Goal: Navigation & Orientation: Find specific page/section

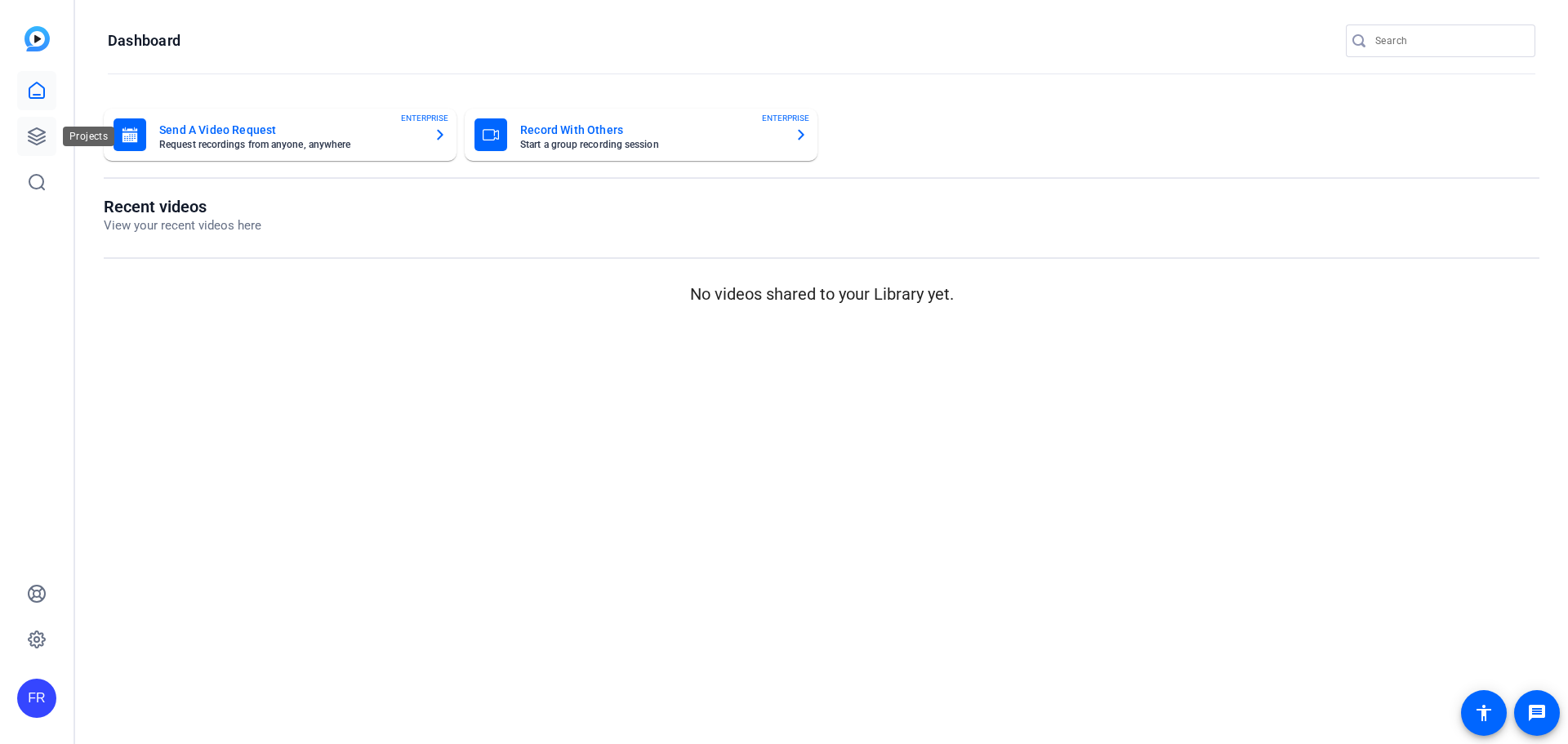
click at [43, 141] on icon at bounding box center [37, 137] width 17 height 17
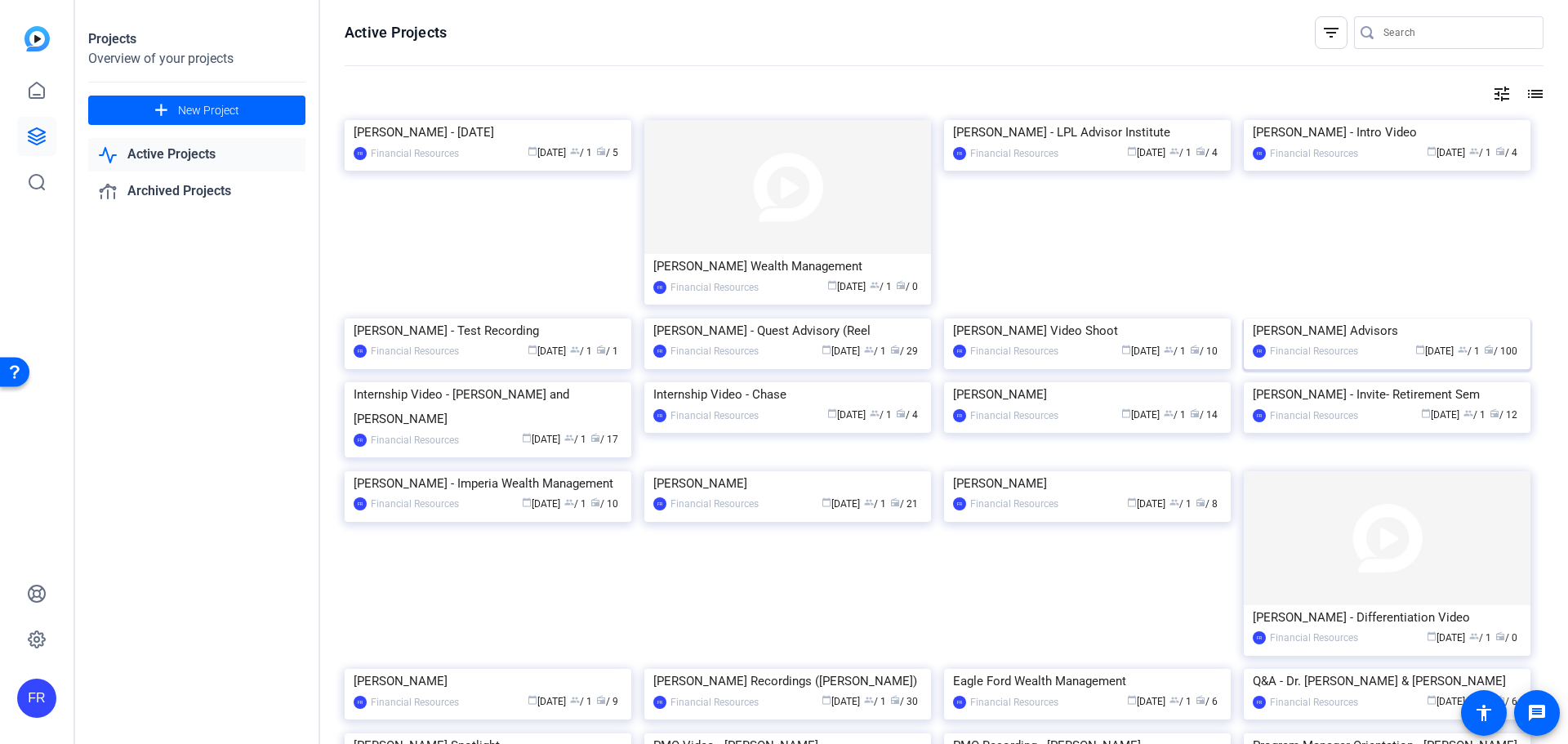
click at [1320, 319] on img at bounding box center [1388, 319] width 287 height 0
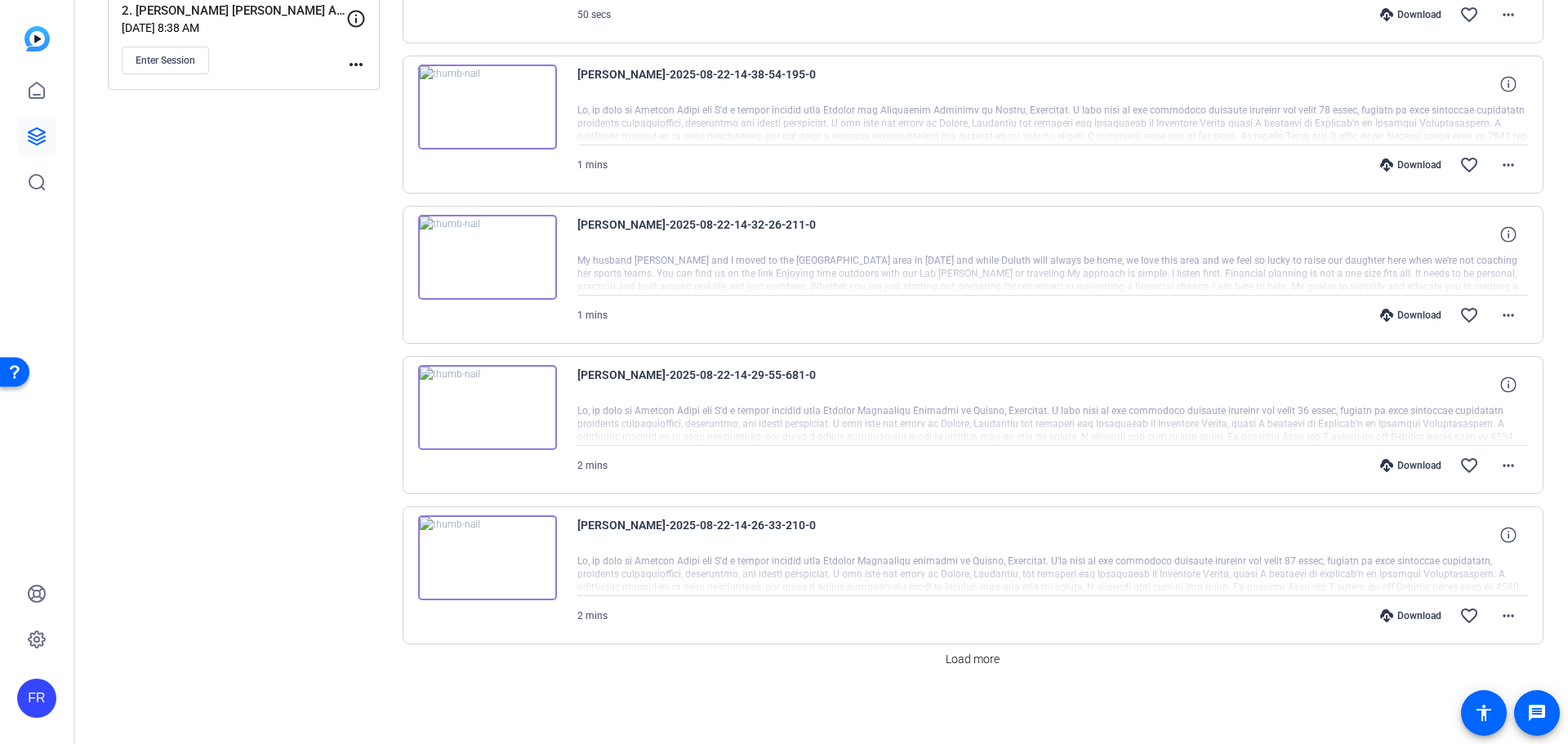
scroll to position [1062, 0]
click at [974, 659] on span "Load more" at bounding box center [972, 656] width 54 height 18
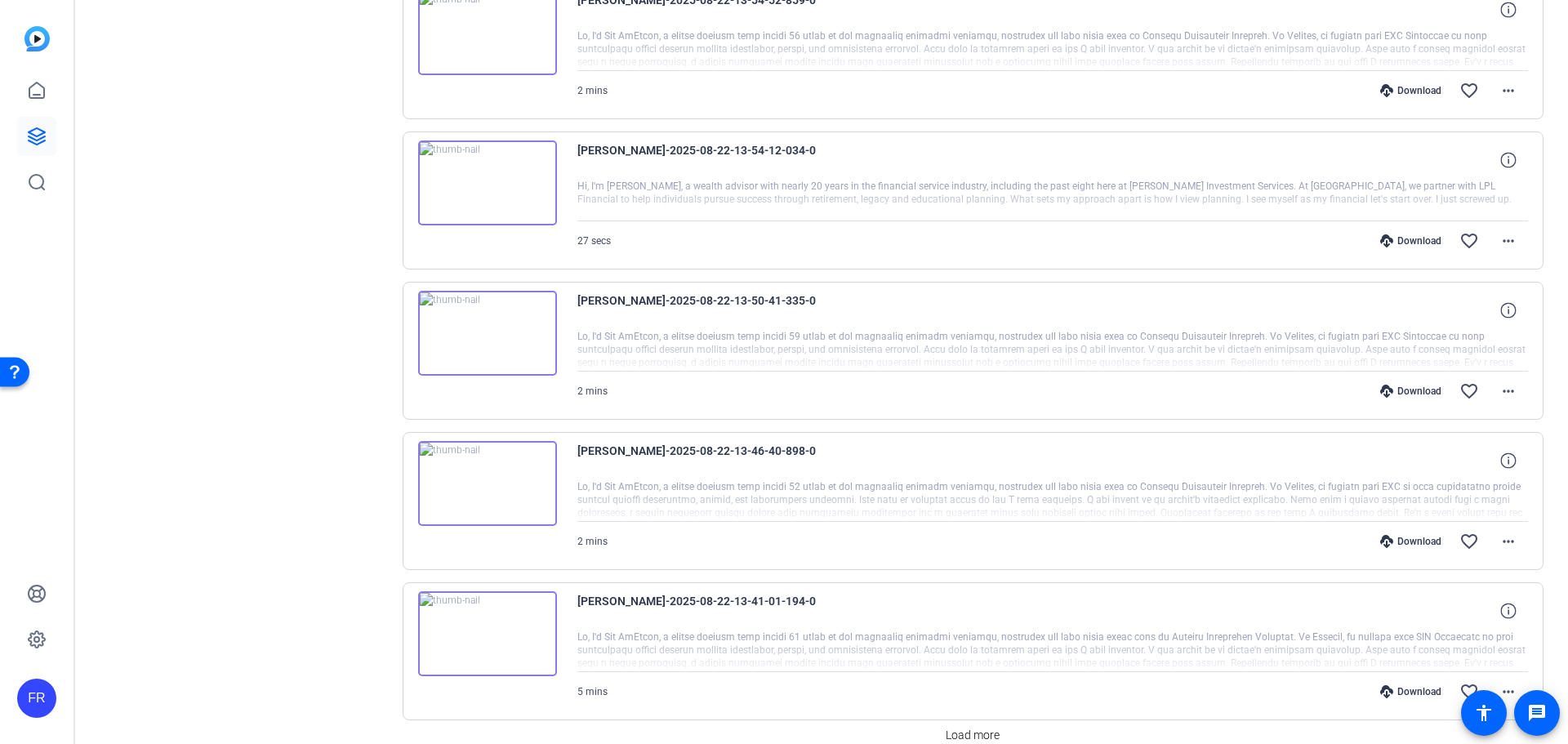
scroll to position [2564, 0]
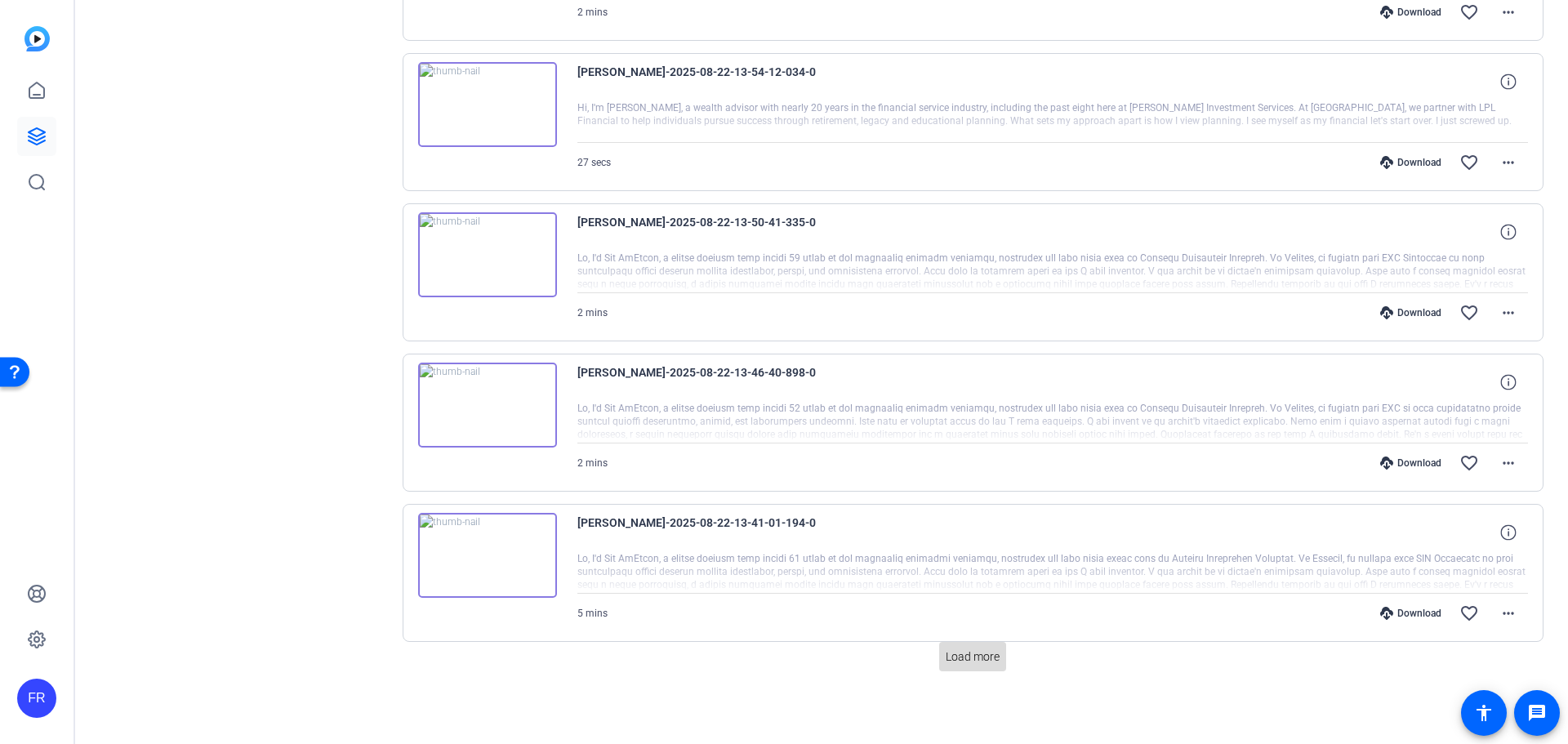
click at [955, 655] on span "Load more" at bounding box center [972, 656] width 54 height 18
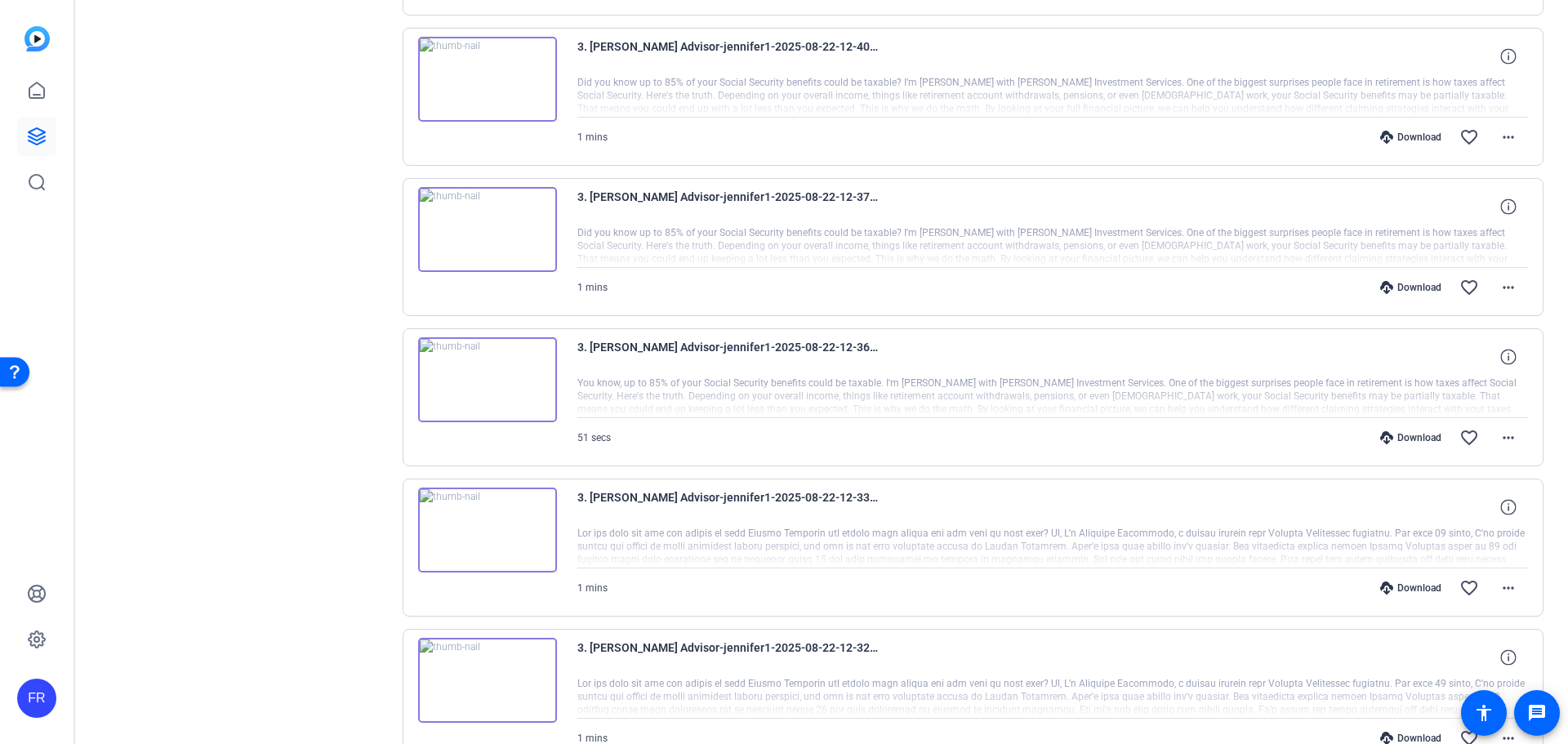
scroll to position [4067, 0]
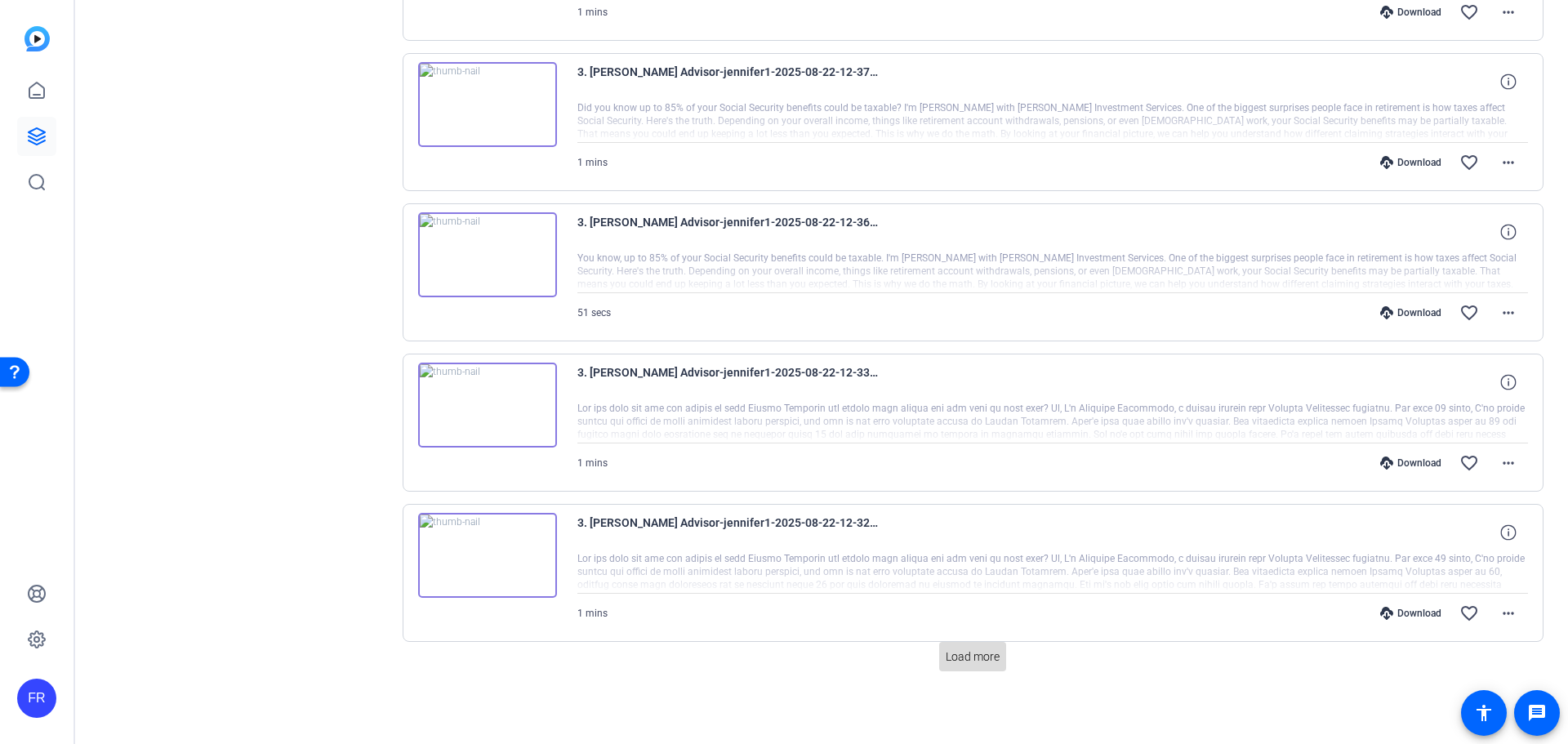
click at [960, 656] on span "Load more" at bounding box center [972, 656] width 54 height 18
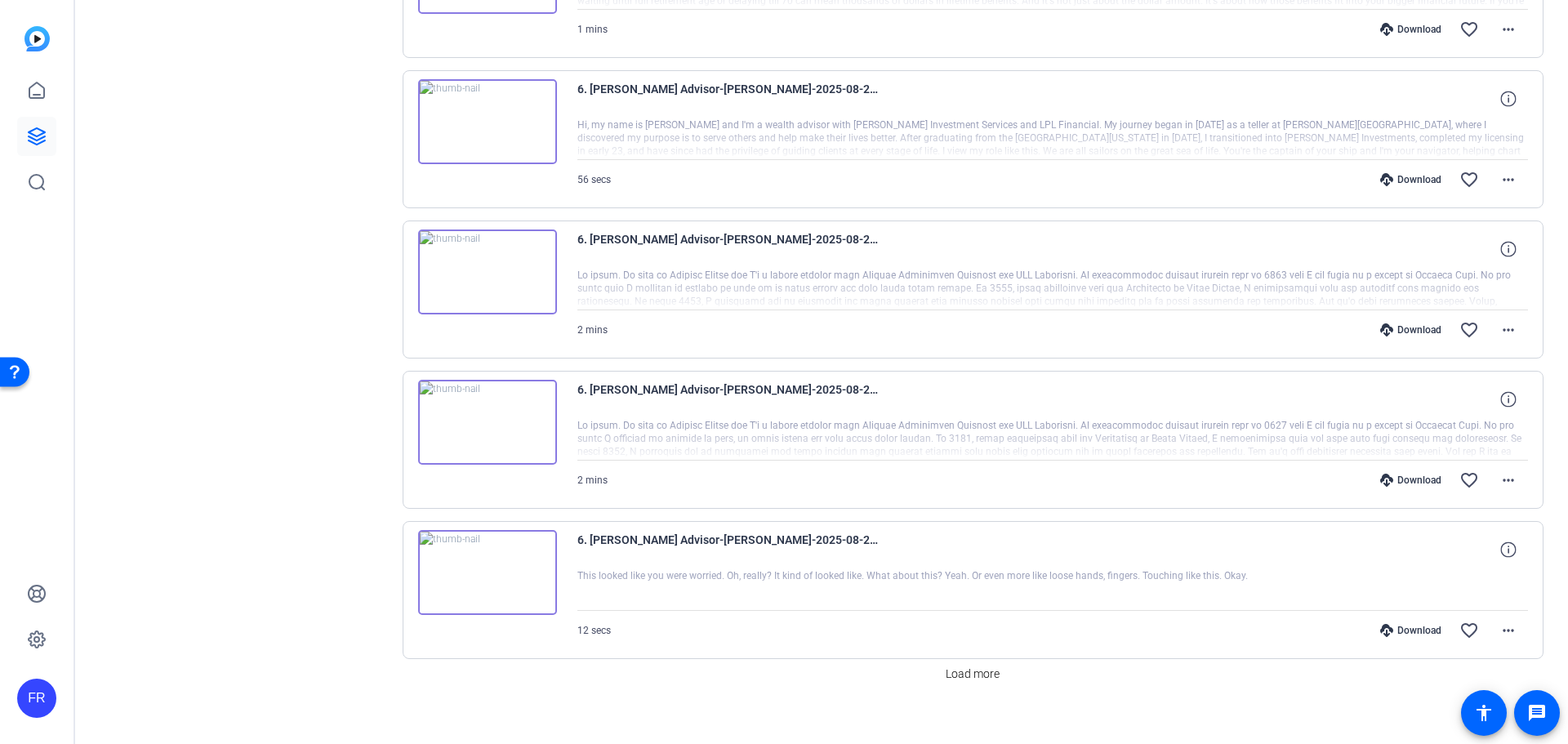
scroll to position [5569, 0]
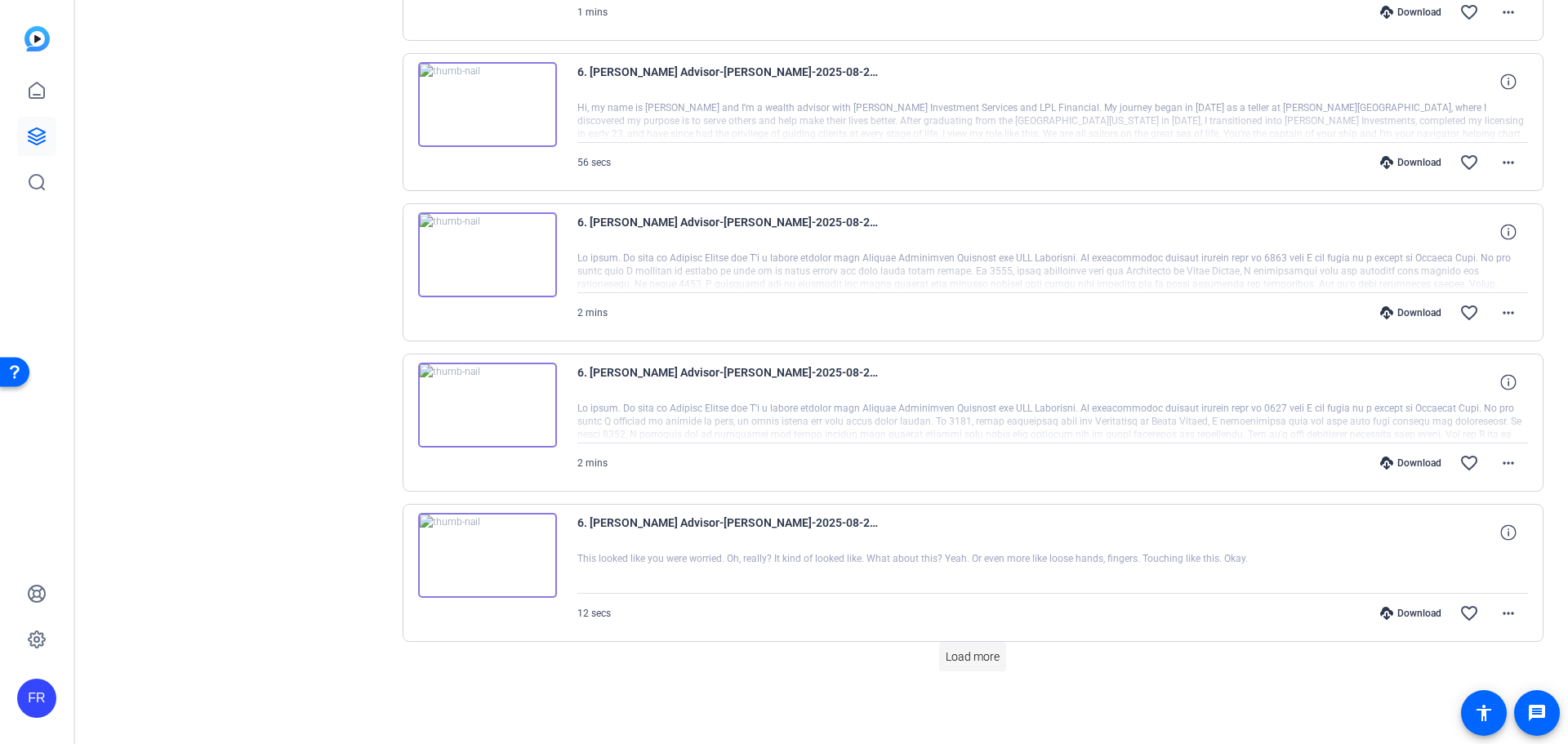
click at [960, 658] on span "Load more" at bounding box center [972, 656] width 54 height 18
click at [963, 654] on span "Load more" at bounding box center [972, 656] width 54 height 18
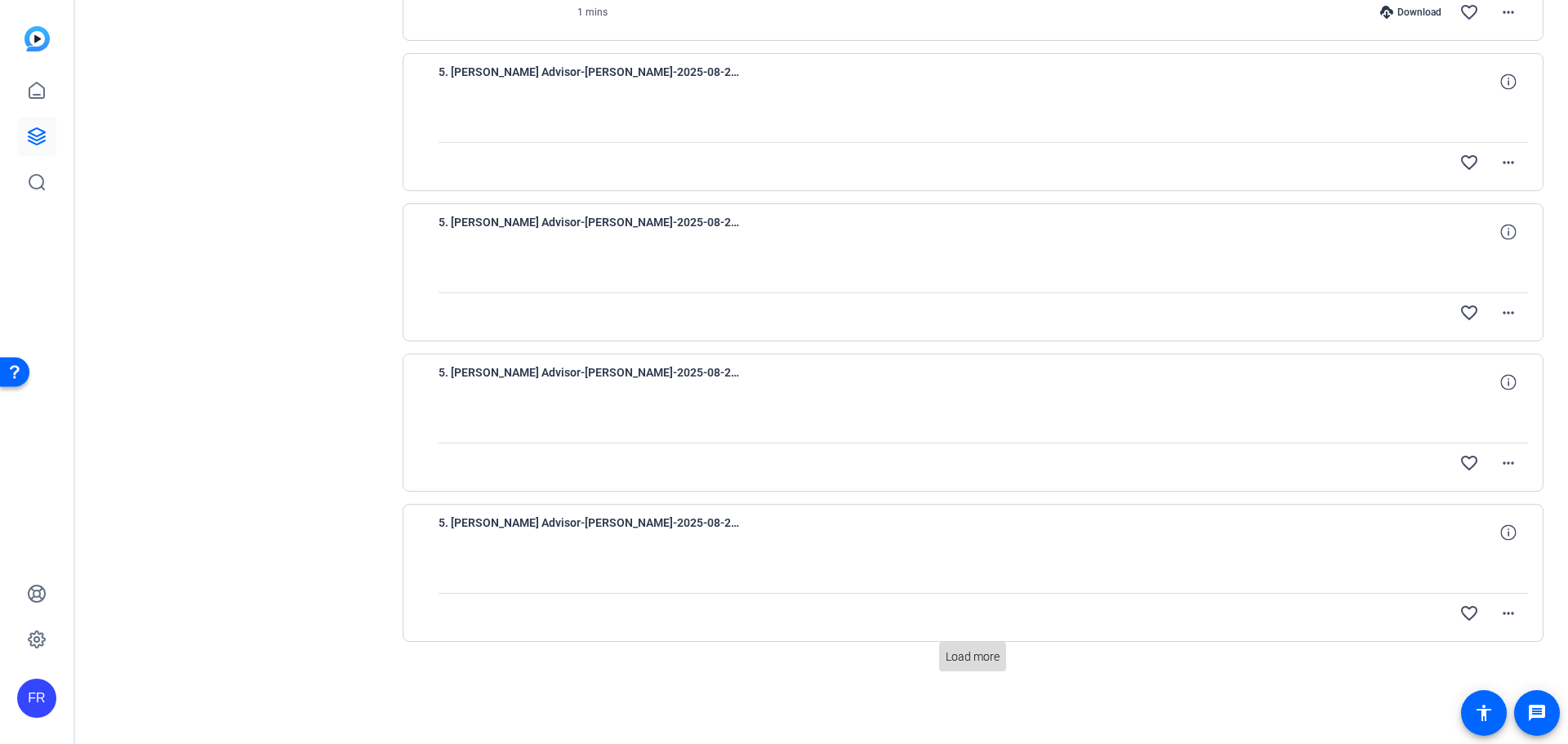
click at [986, 655] on span "Load more" at bounding box center [972, 656] width 54 height 18
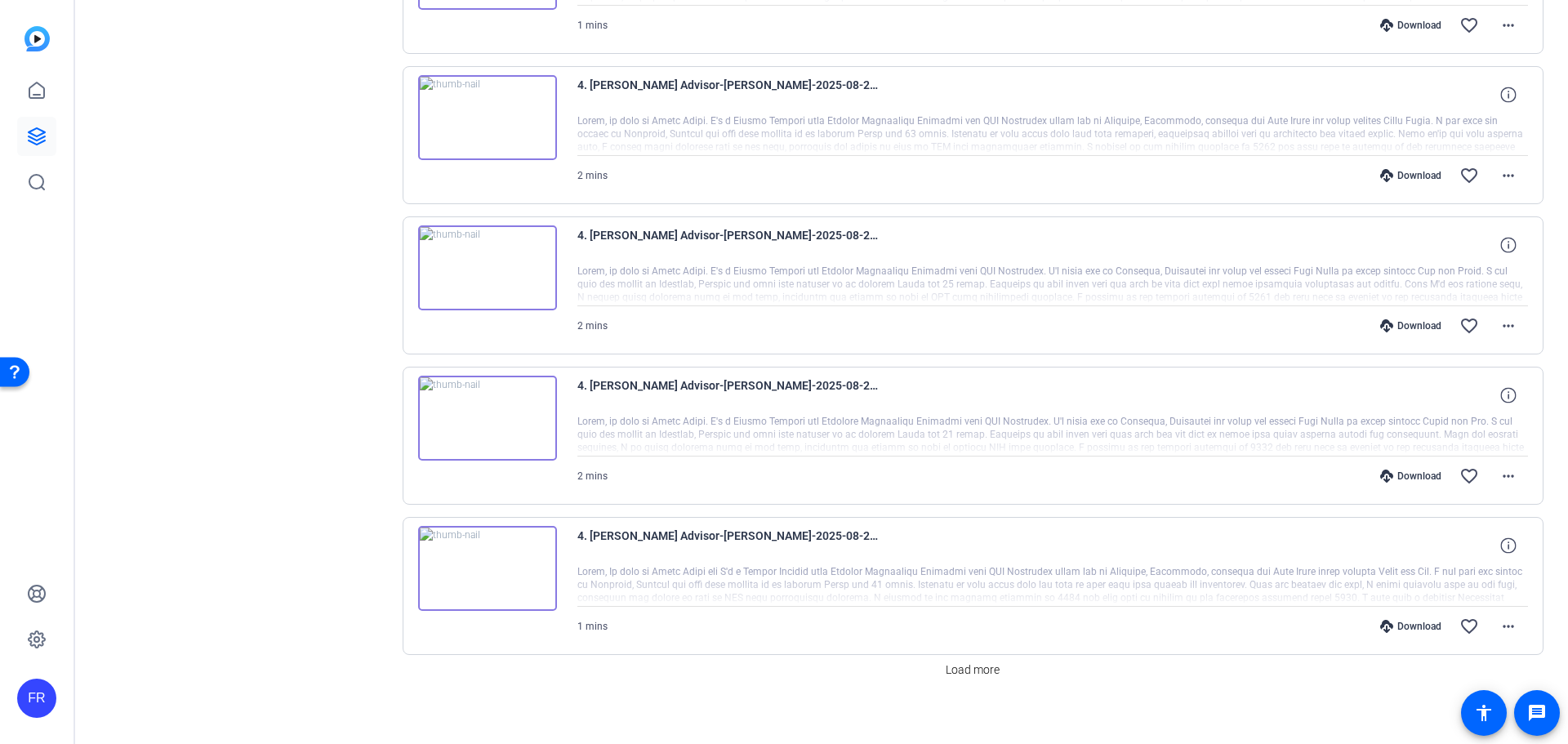
scroll to position [10076, 0]
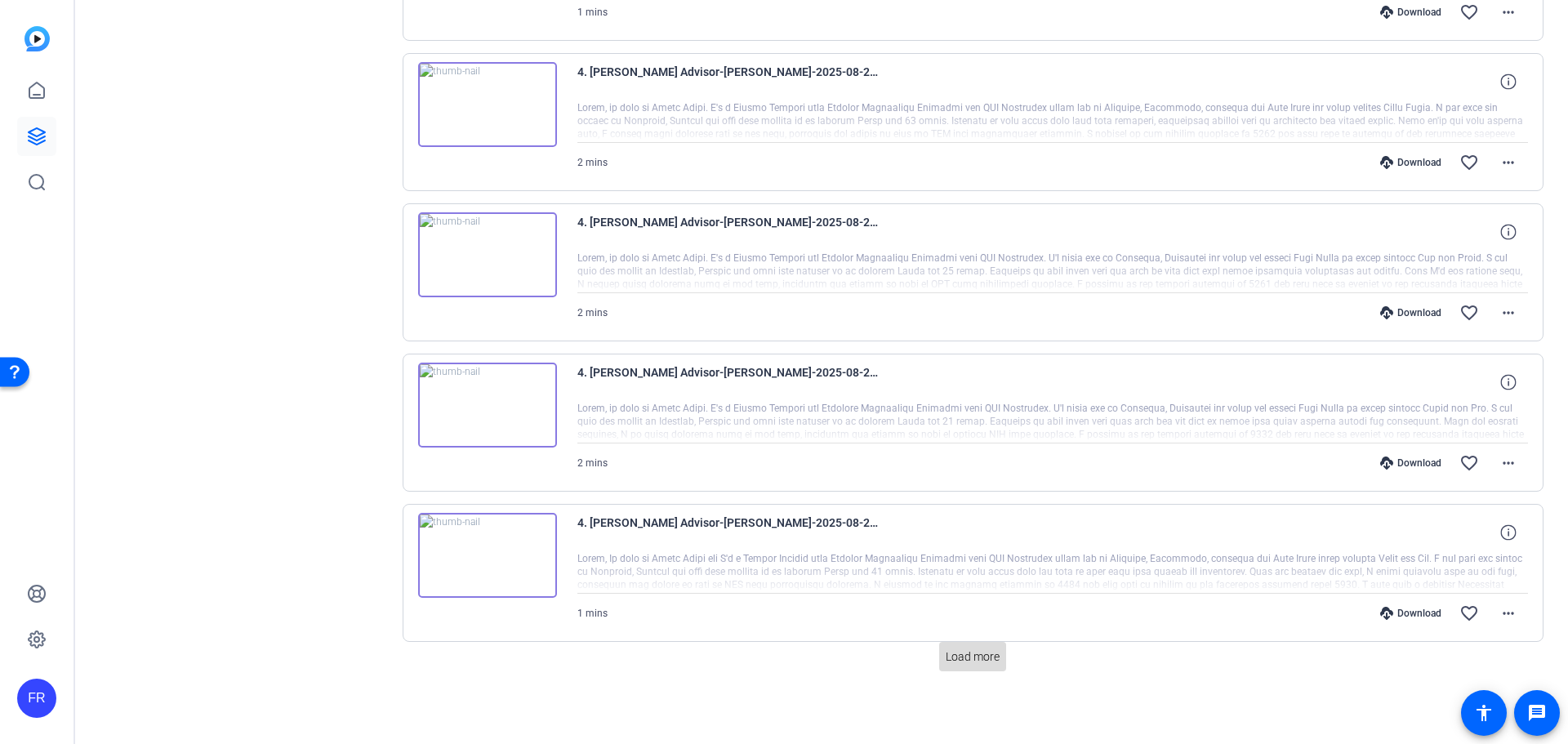
click at [972, 660] on span "Load more" at bounding box center [972, 656] width 54 height 18
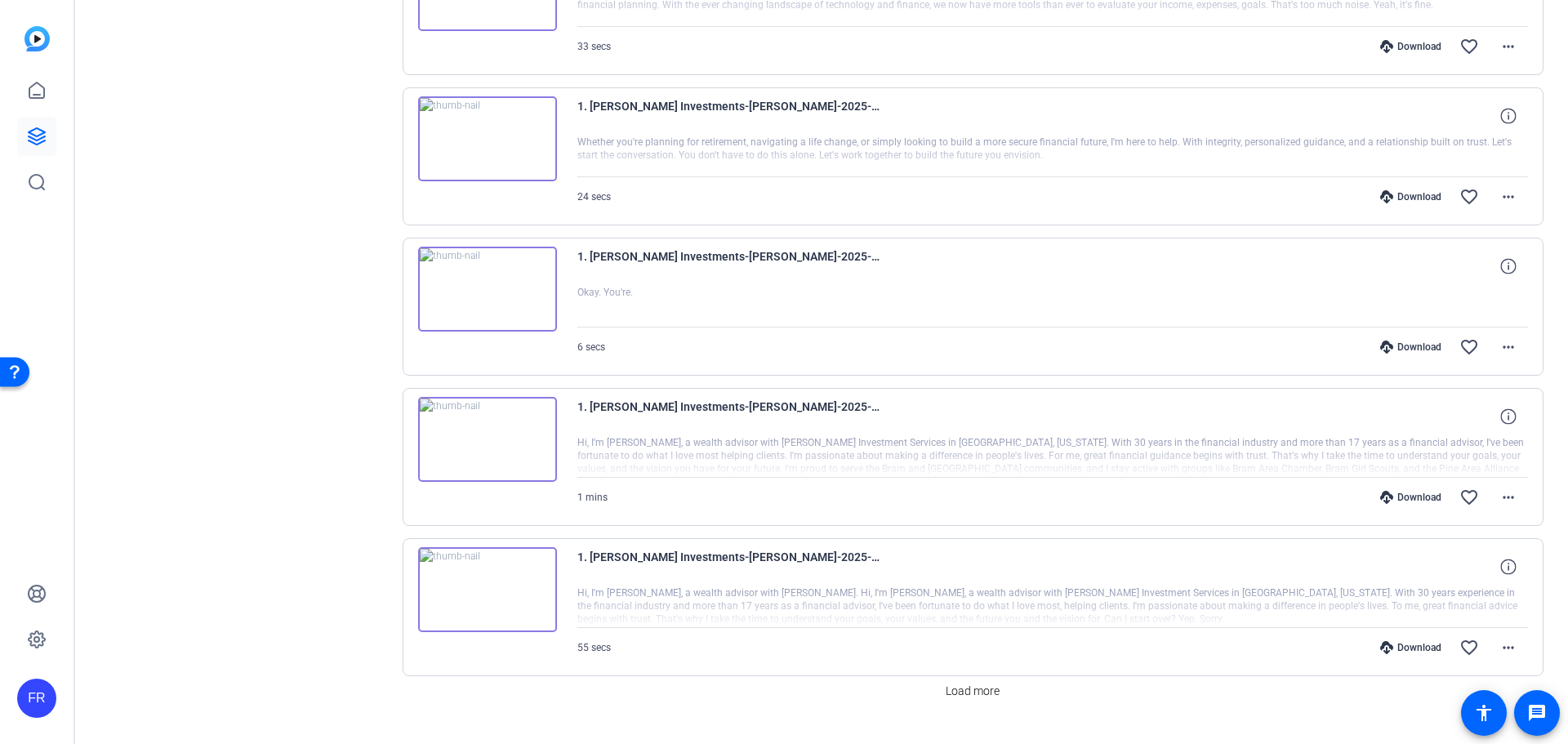
scroll to position [11545, 0]
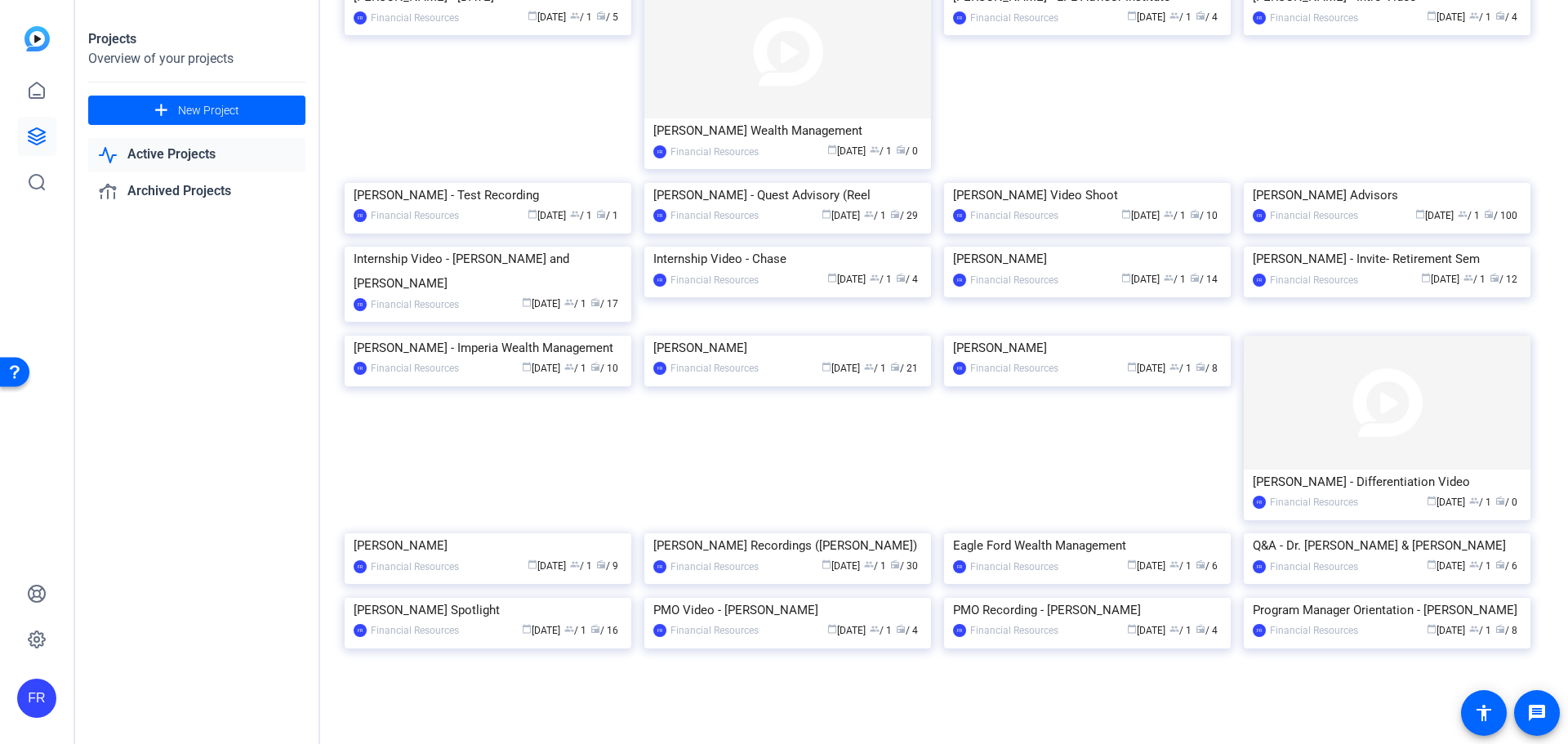
scroll to position [571, 0]
click at [774, 533] on div "[PERSON_NAME] Recordings ([PERSON_NAME])" at bounding box center [788, 545] width 269 height 24
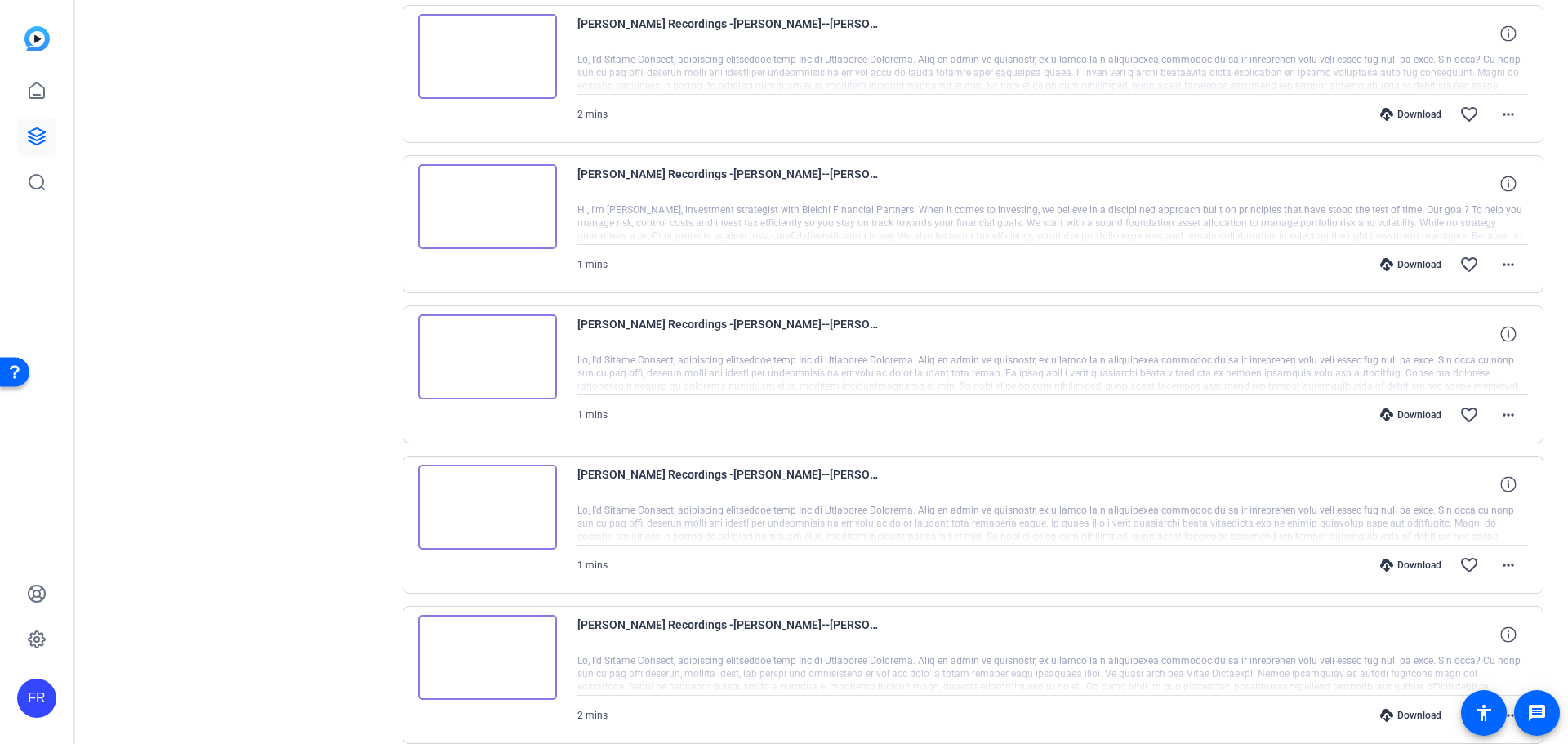
scroll to position [1062, 0]
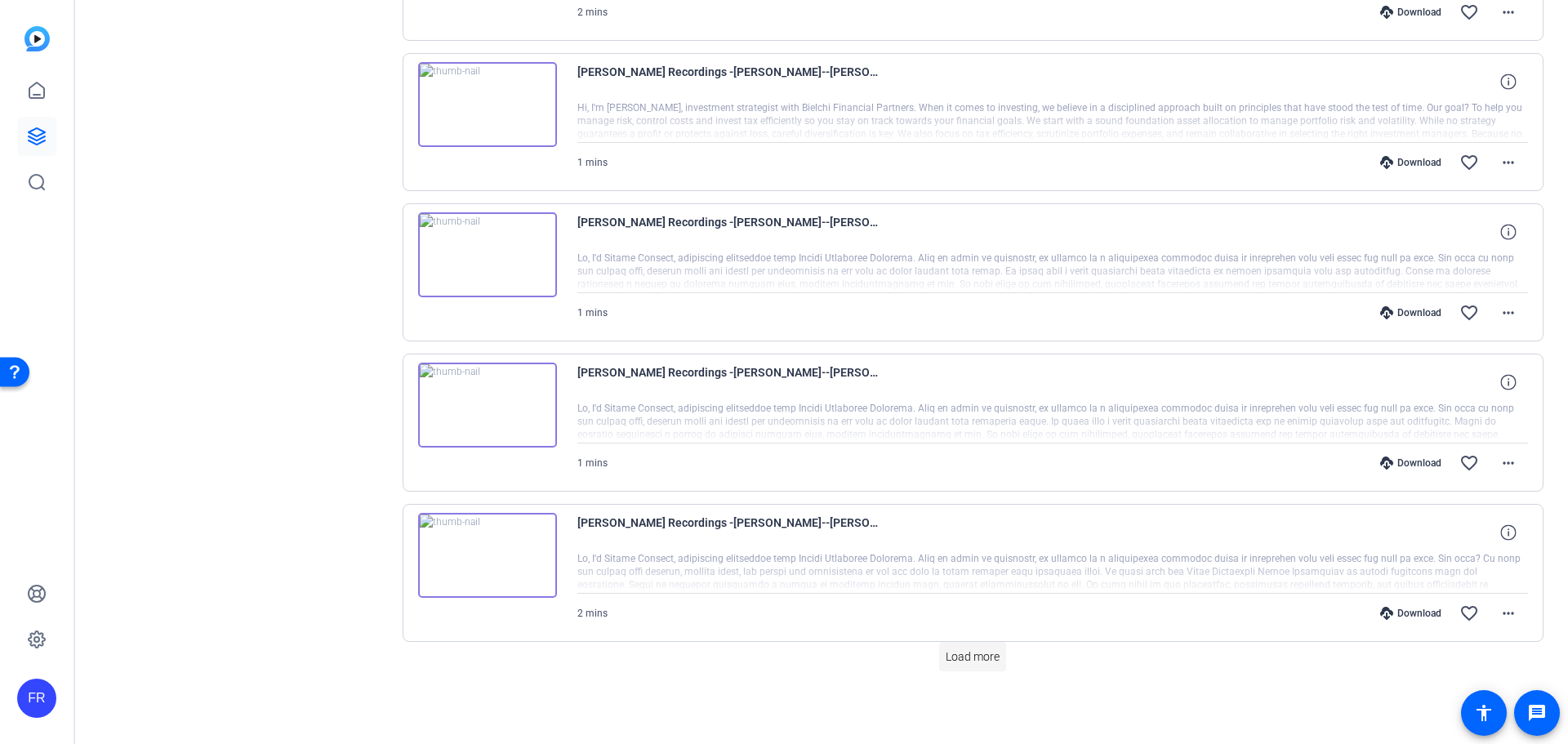
click at [988, 659] on span "Load more" at bounding box center [972, 656] width 54 height 18
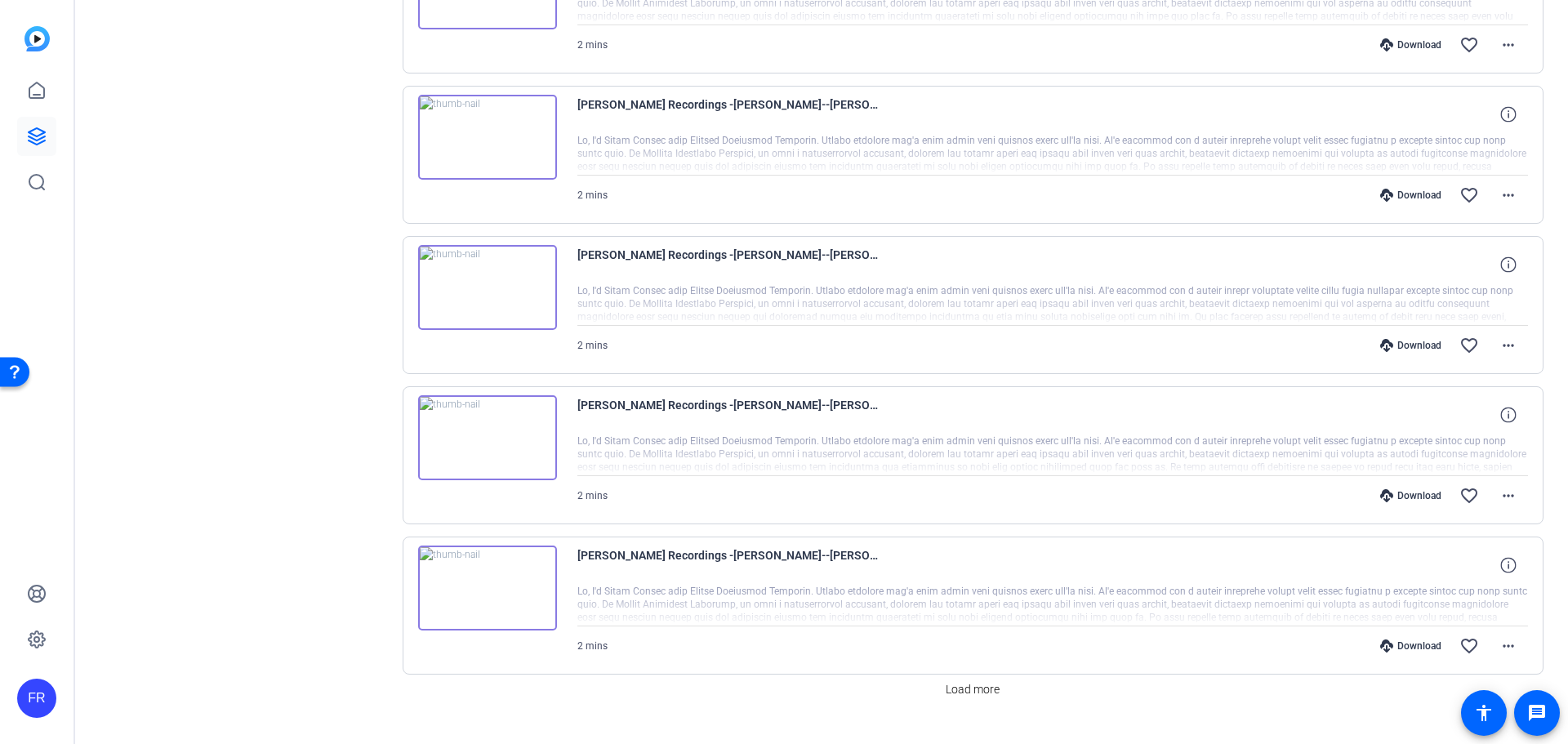
scroll to position [2564, 0]
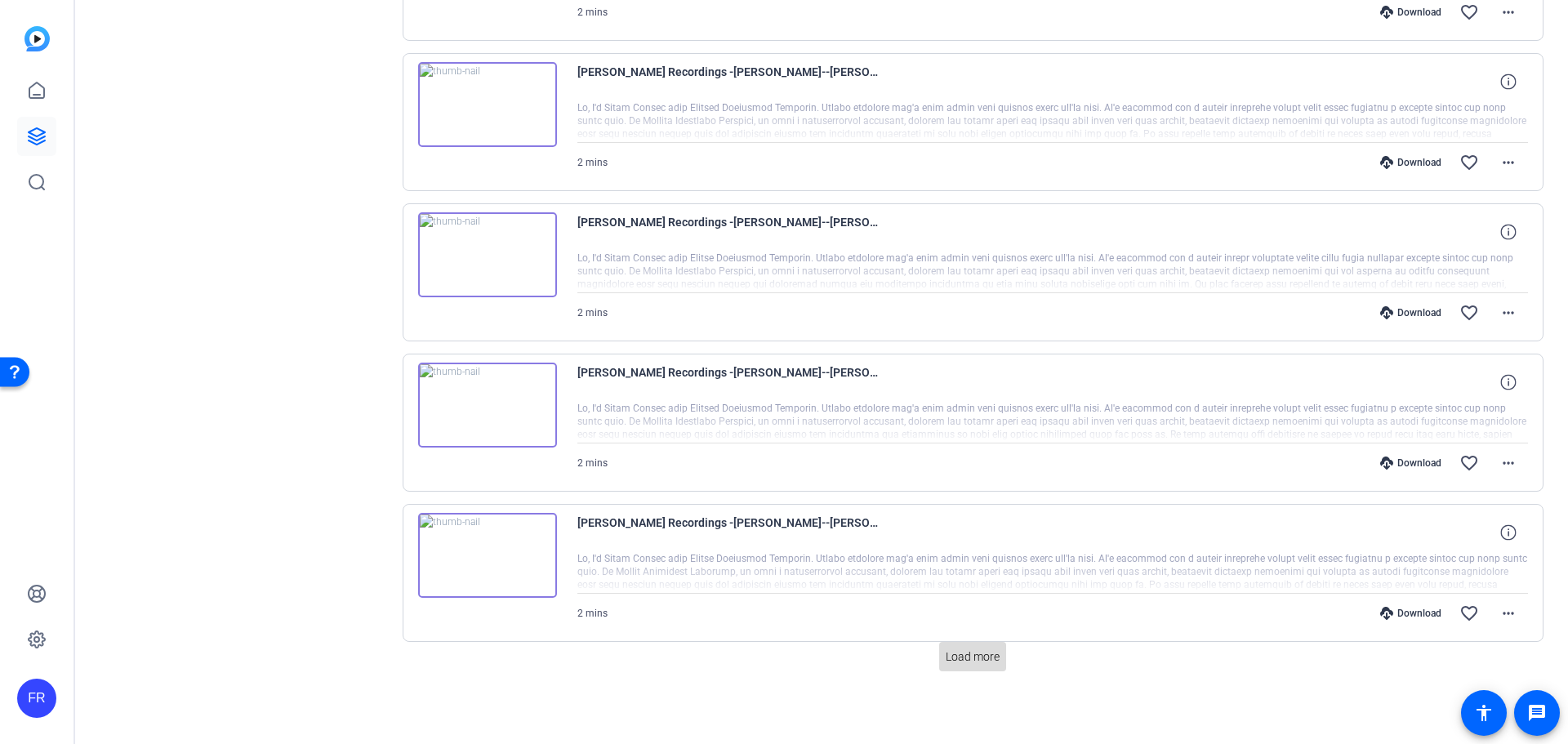
click at [955, 656] on span "Load more" at bounding box center [972, 656] width 54 height 18
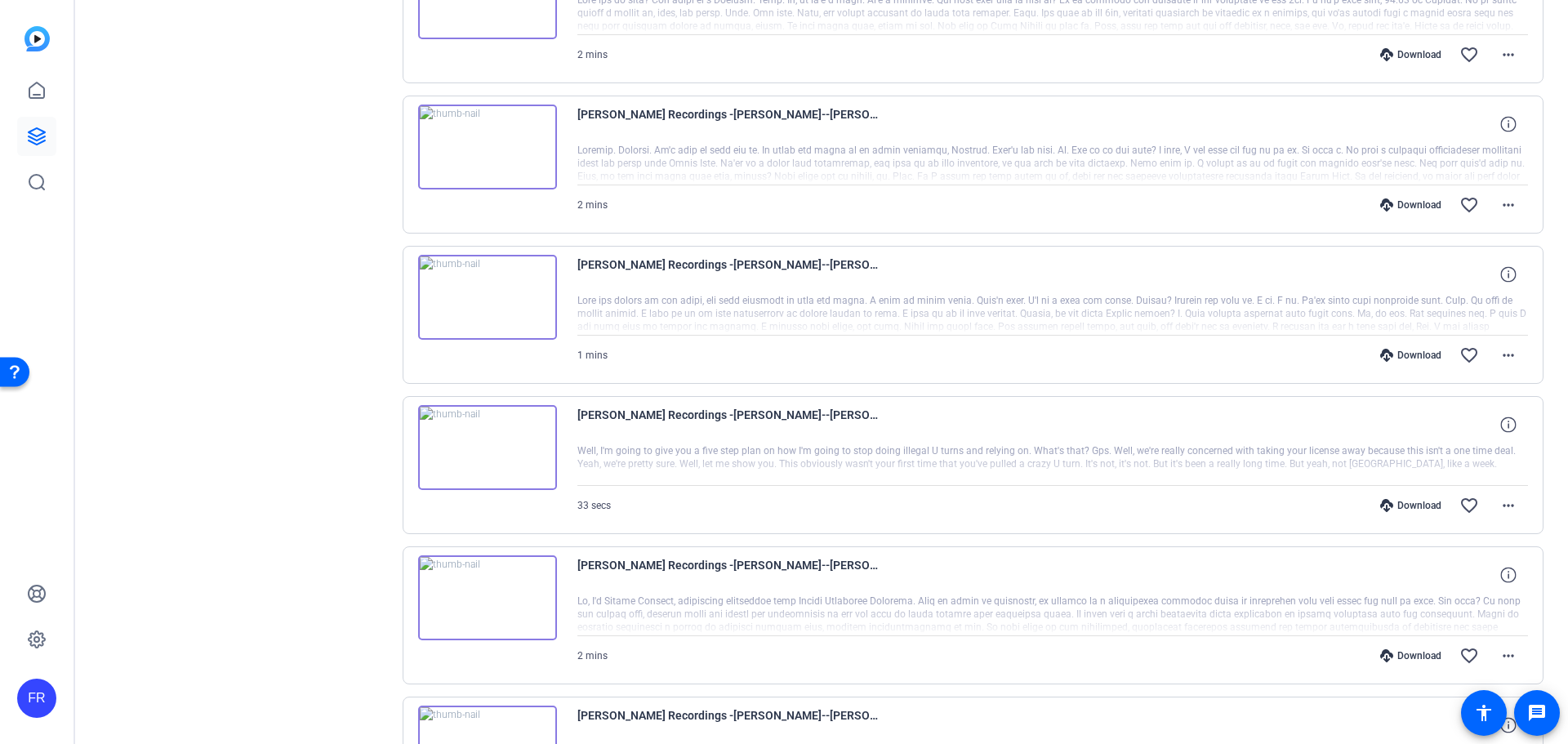
scroll to position [417, 0]
click at [45, 138] on icon at bounding box center [36, 136] width 19 height 19
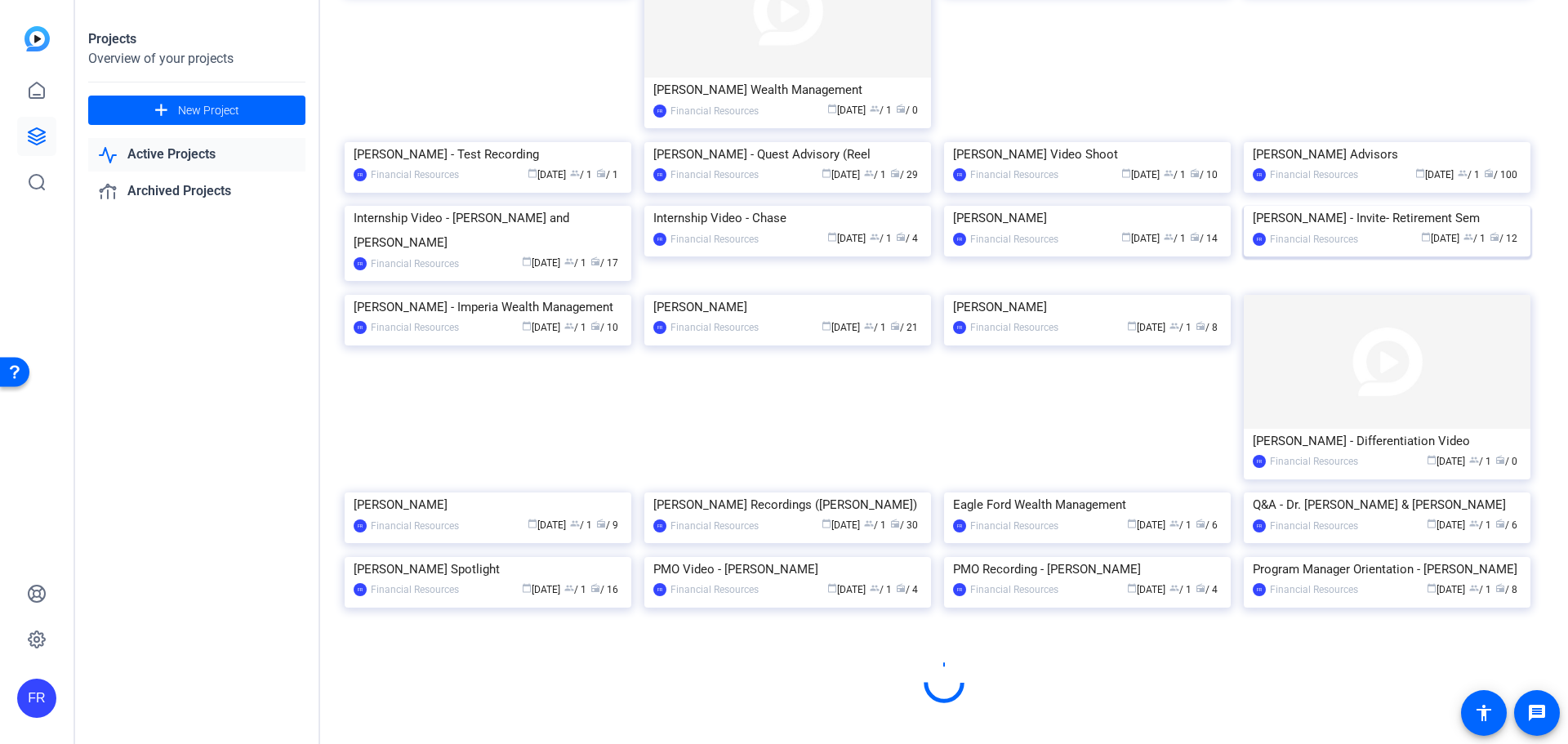
scroll to position [687, 0]
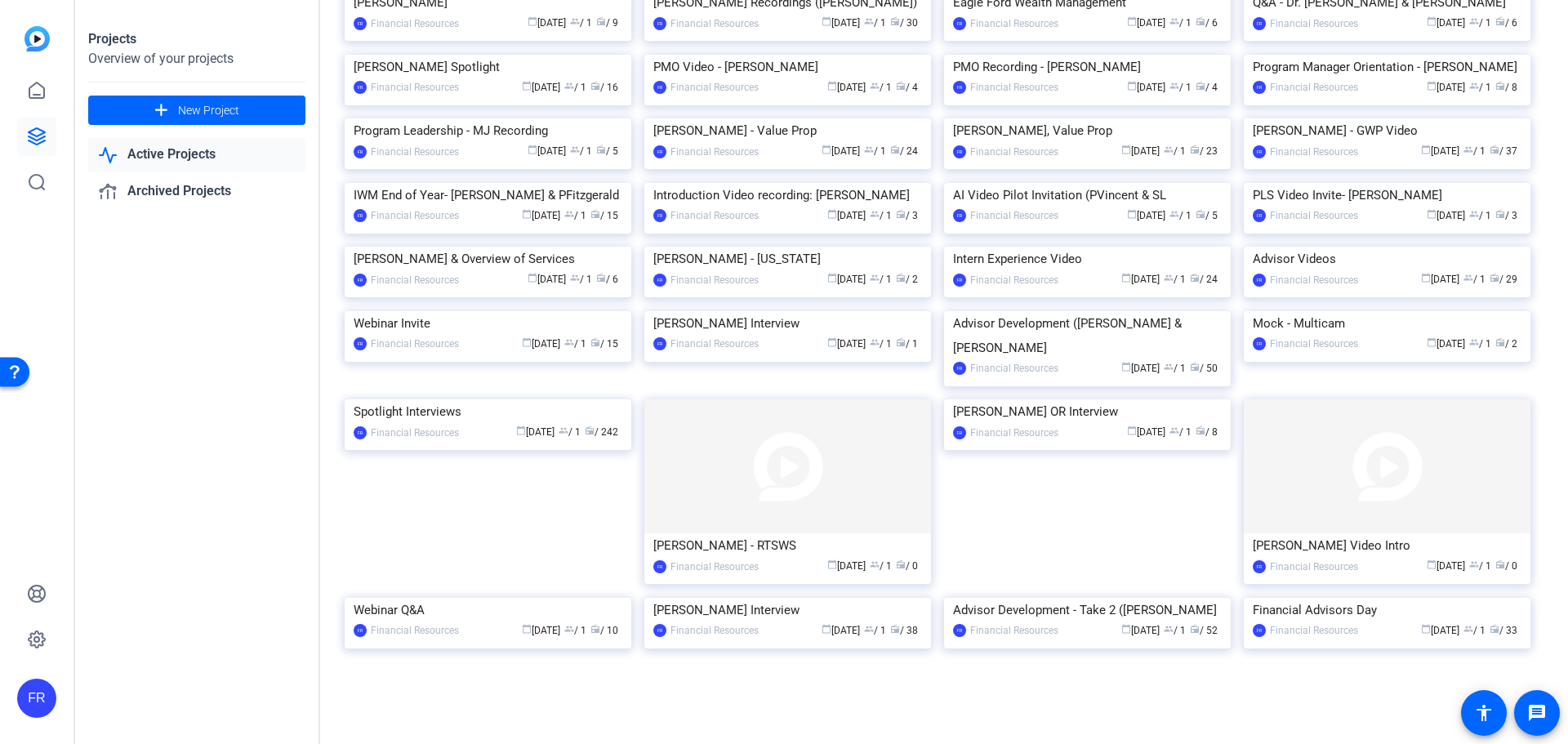
click at [297, 19] on div "Projects Overview of your projects add New Project Active Projects Archived Pro…" at bounding box center [198, 372] width 245 height 744
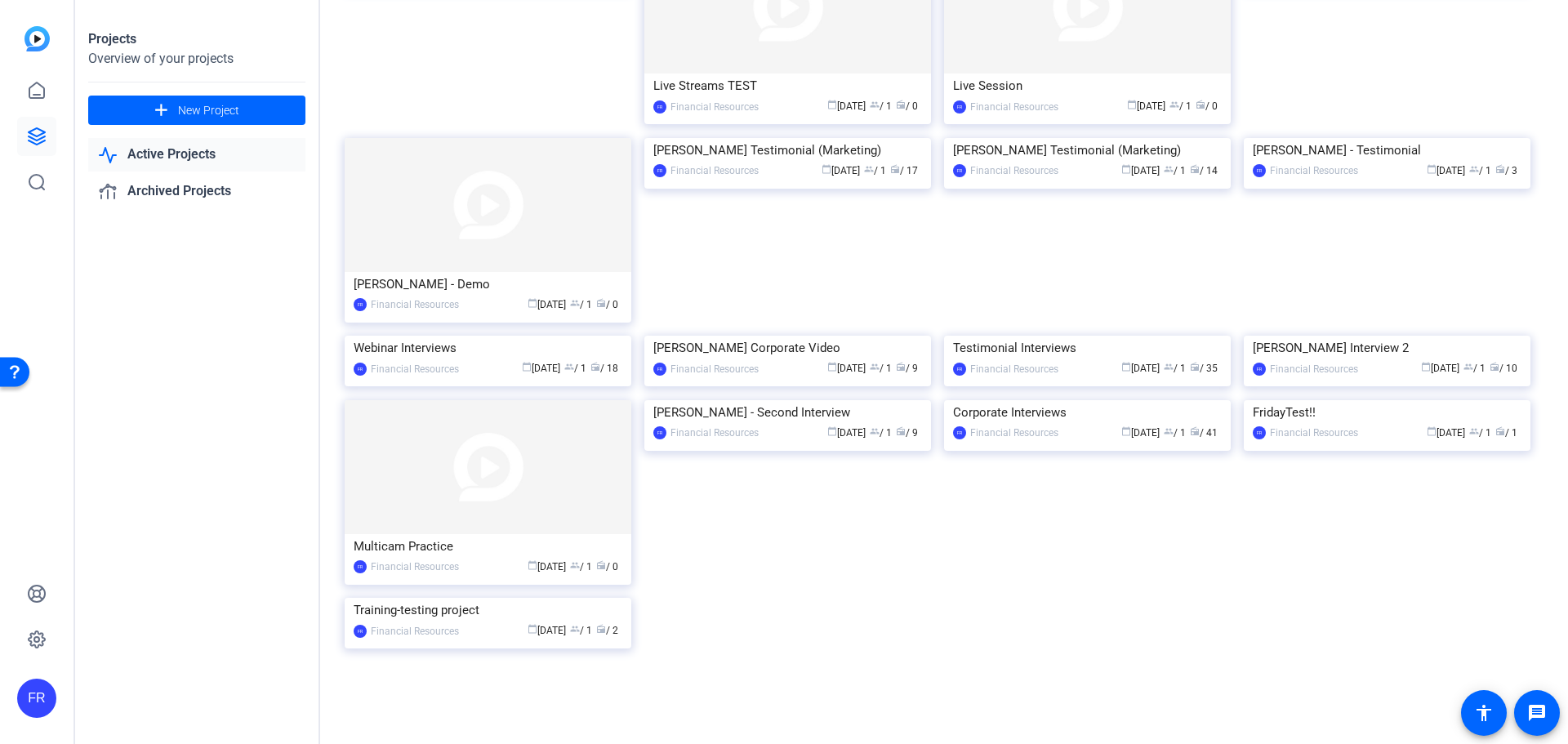
scroll to position [1345, 0]
